Goal: Obtain resource: Download file/media

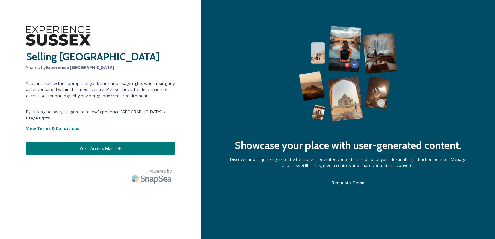
click at [117, 144] on button "Yes - Access Files" at bounding box center [100, 148] width 149 height 13
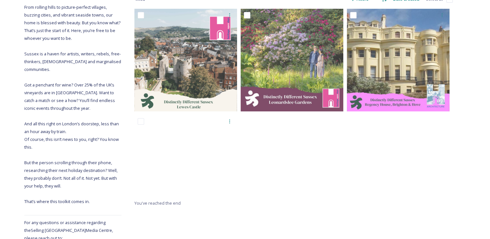
scroll to position [116, 0]
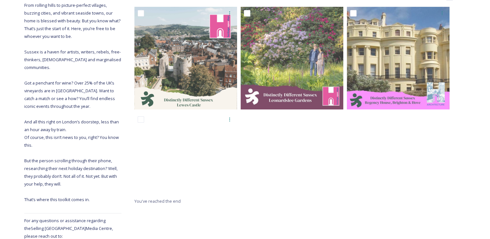
click at [292, 174] on div at bounding box center [294, 102] width 106 height 190
click at [304, 195] on div at bounding box center [294, 102] width 106 height 190
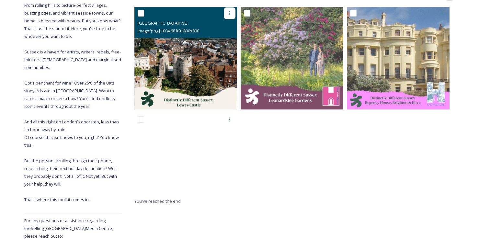
click at [230, 14] on icon at bounding box center [229, 13] width 5 height 5
click at [227, 38] on span "Download" at bounding box center [222, 40] width 20 height 6
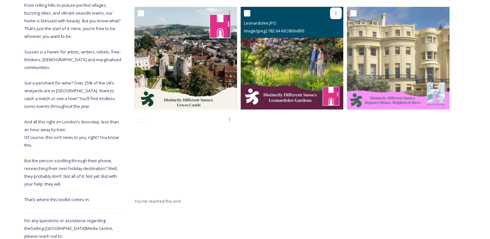
click at [336, 14] on icon at bounding box center [335, 13] width 5 height 5
click at [330, 40] on span "Download" at bounding box center [328, 40] width 20 height 6
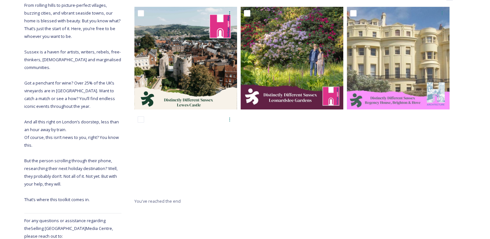
click at [339, 153] on div at bounding box center [294, 102] width 106 height 190
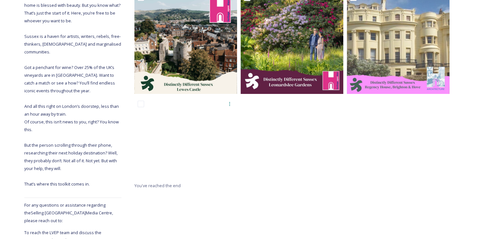
scroll to position [136, 0]
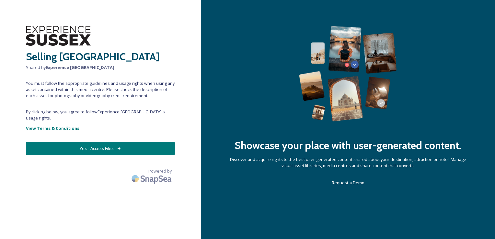
click at [105, 142] on button "Yes - Access Files" at bounding box center [100, 148] width 149 height 13
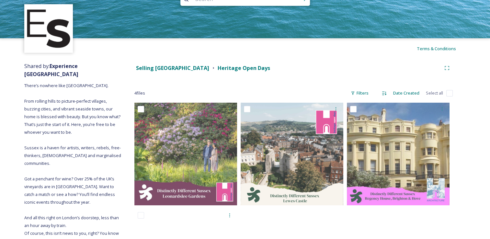
scroll to position [23, 0]
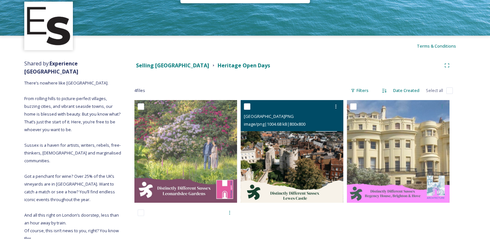
click at [277, 122] on span "image/png | 1004.68 kB | 800 x 800" at bounding box center [275, 124] width 62 height 6
click at [278, 164] on img at bounding box center [292, 151] width 103 height 103
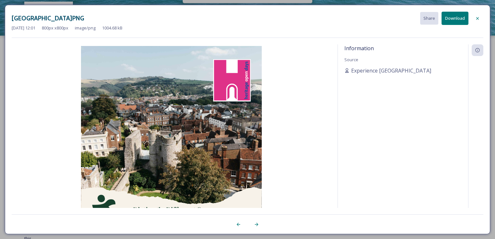
click at [181, 134] on img at bounding box center [171, 136] width 319 height 181
click at [223, 162] on img at bounding box center [171, 136] width 319 height 181
click at [240, 225] on icon at bounding box center [238, 224] width 5 height 5
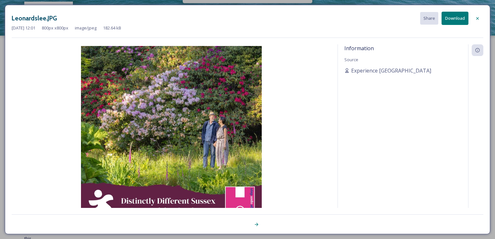
click at [265, 227] on div at bounding box center [365, 225] width 236 height 12
click at [259, 225] on div at bounding box center [257, 225] width 12 height 12
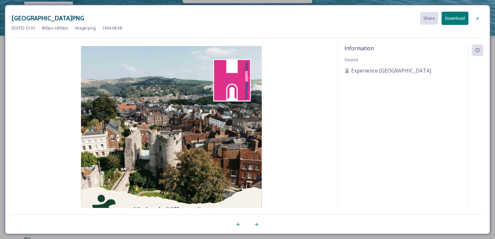
click at [155, 164] on img at bounding box center [171, 136] width 319 height 181
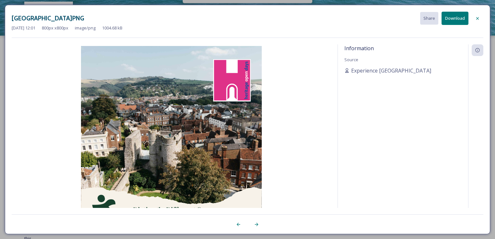
click at [155, 164] on img at bounding box center [171, 136] width 319 height 181
drag, startPoint x: 155, startPoint y: 164, endPoint x: 64, endPoint y: 131, distance: 97.2
click at [64, 131] on img at bounding box center [171, 136] width 319 height 181
click at [480, 17] on icon at bounding box center [477, 18] width 5 height 5
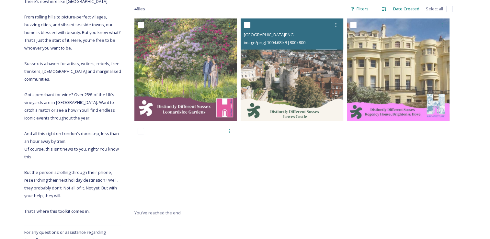
scroll to position [98, 0]
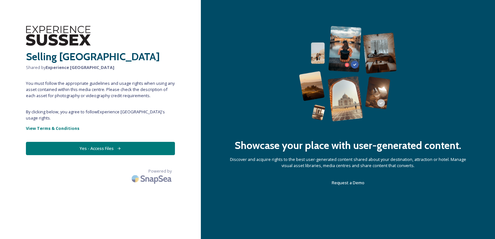
click at [123, 144] on button "Yes - Access Files" at bounding box center [100, 148] width 149 height 13
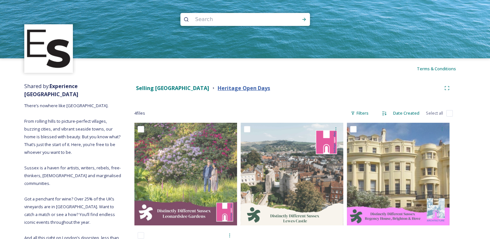
click at [218, 86] on strong "Heritage Open Days" at bounding box center [244, 88] width 52 height 7
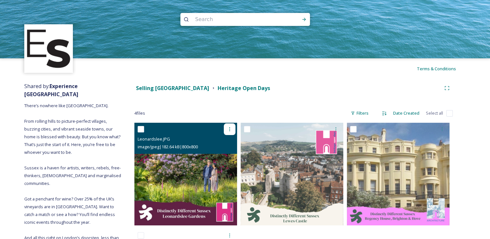
click at [228, 129] on icon at bounding box center [229, 129] width 5 height 5
click at [224, 143] on span "View File" at bounding box center [220, 143] width 17 height 6
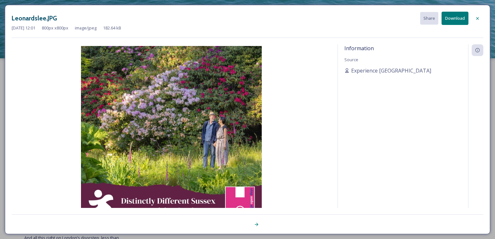
click at [481, 17] on div at bounding box center [478, 19] width 12 height 12
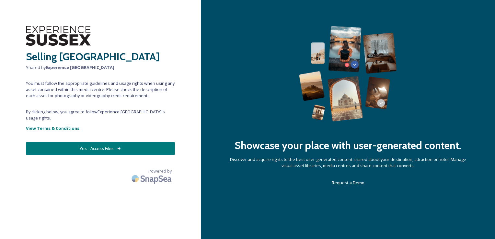
click at [111, 144] on button "Yes - Access Files" at bounding box center [100, 148] width 149 height 13
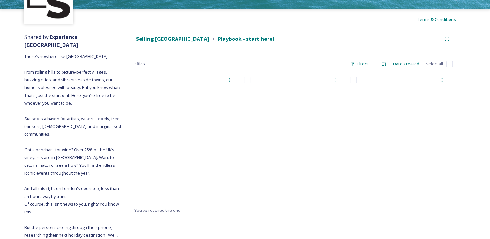
scroll to position [53, 0]
